Goal: Communication & Community: Answer question/provide support

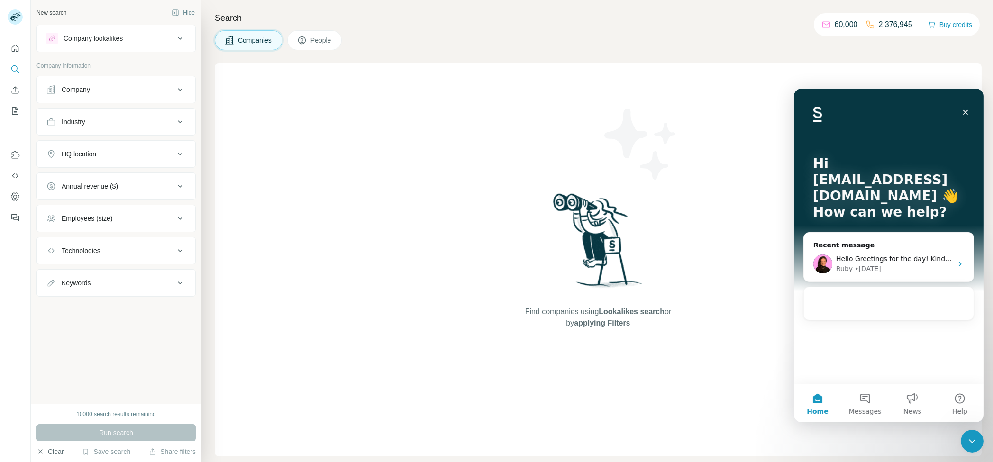
click at [40, 454] on icon "button" at bounding box center [40, 452] width 8 height 8
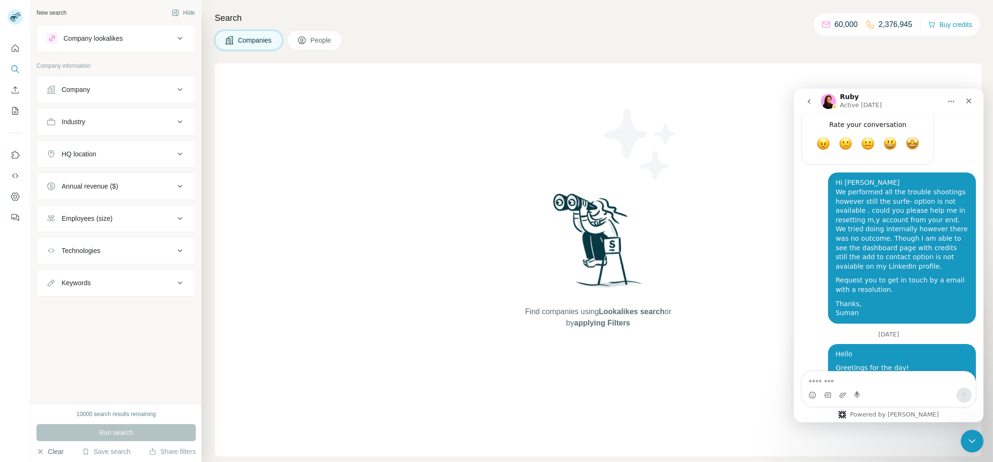
scroll to position [1059, 0]
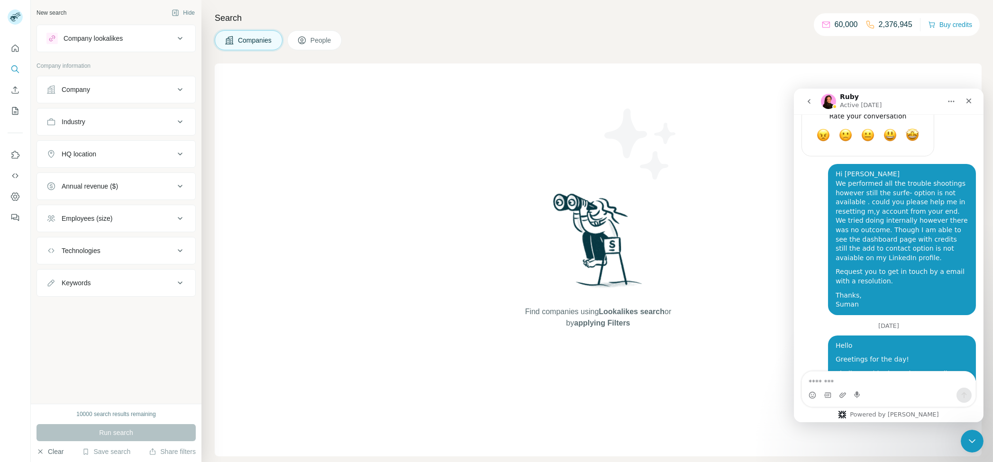
click at [832, 335] on div "Hello Greetings for the day! Kindly provide the update regarding the surfe- iss…" at bounding box center [901, 380] width 148 height 90
copy div "Hello Greetings for the day! Kindly provide the update regarding the surfe- iss…"
drag, startPoint x: 832, startPoint y: 278, endPoint x: 870, endPoint y: 348, distance: 80.1
click at [870, 348] on div "Hello Greetings for the day! Kindly provide the update regarding the surfe- iss…" at bounding box center [901, 380] width 148 height 90
click at [863, 400] on div "Intercom messenger" at bounding box center [887, 394] width 173 height 15
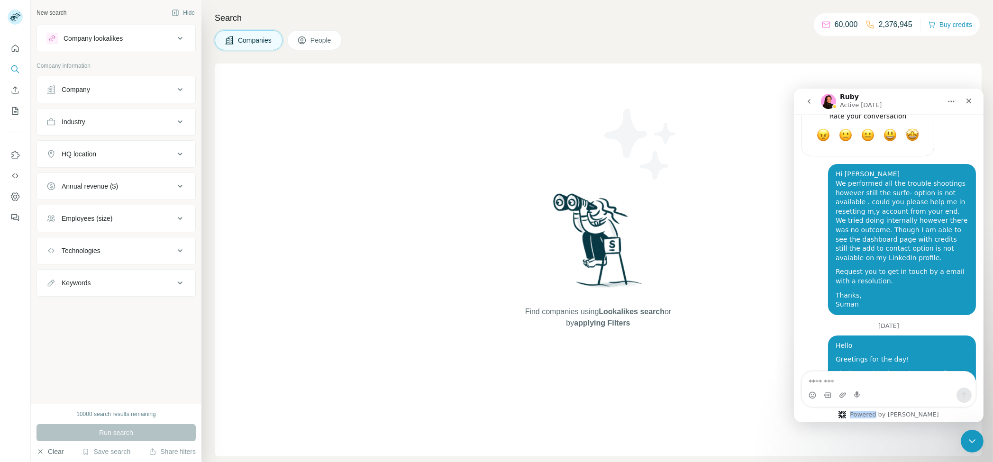
click at [863, 399] on div "Intercom messenger" at bounding box center [887, 394] width 173 height 15
click at [870, 380] on textarea "Message…" at bounding box center [887, 379] width 173 height 16
paste textarea "**********"
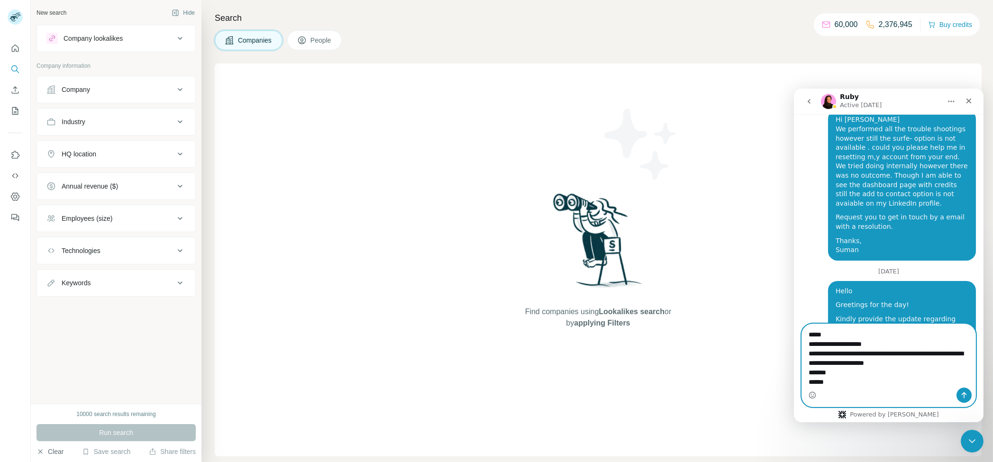
scroll to position [1116, 0]
type textarea "**********"
click at [963, 393] on icon "Send a message…" at bounding box center [963, 395] width 5 height 6
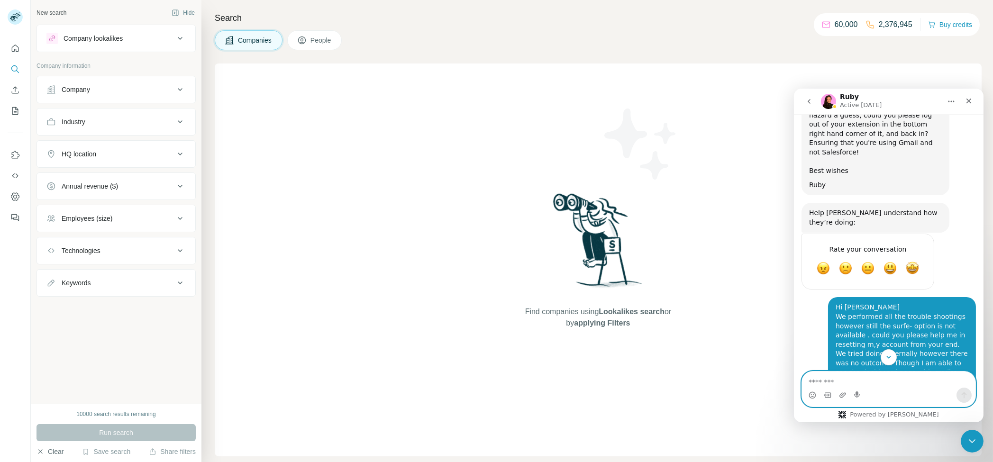
scroll to position [932, 0]
